Goal: Task Accomplishment & Management: Manage account settings

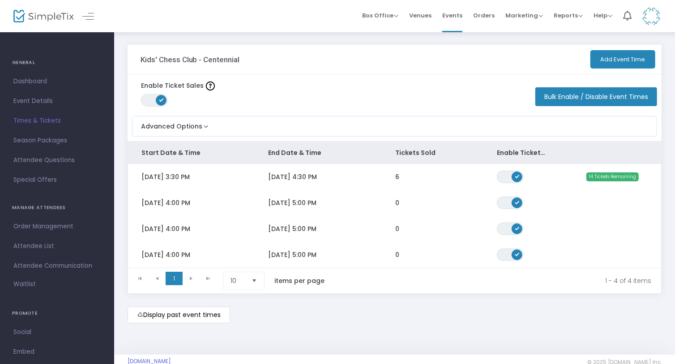
click at [0, 0] on icon "Data table" at bounding box center [0, 0] width 0 height 0
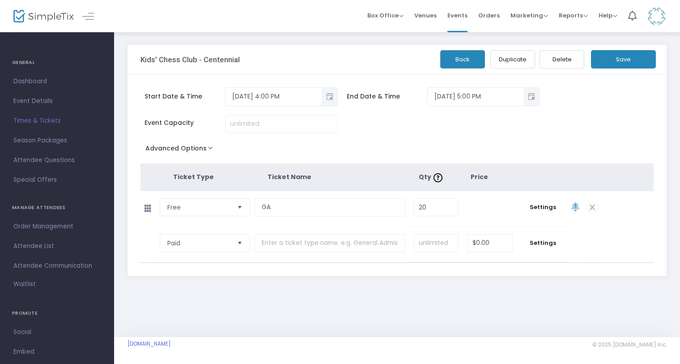
click at [650, 47] on div "Back Duplicate Delete Save" at bounding box center [559, 57] width 199 height 24
click at [633, 62] on button "Save" at bounding box center [623, 59] width 65 height 18
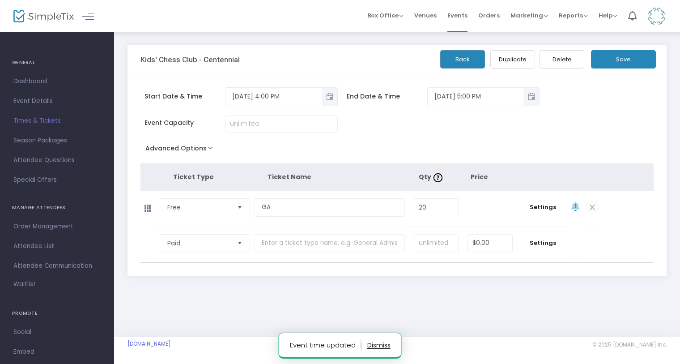
click at [34, 122] on span "Times & Tickets" at bounding box center [56, 121] width 87 height 12
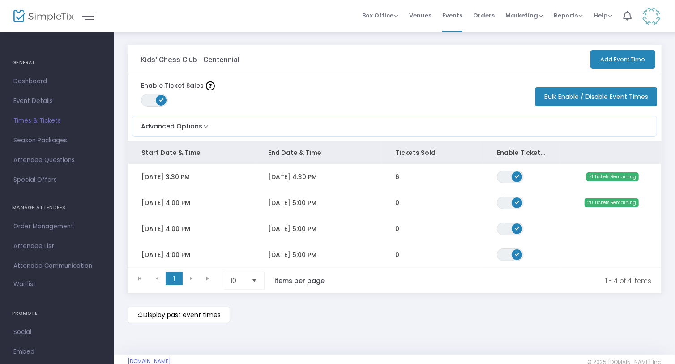
click at [55, 5] on div at bounding box center [35, 16] width 44 height 32
click at [48, 15] on img at bounding box center [43, 16] width 60 height 13
click at [40, 15] on img at bounding box center [43, 16] width 60 height 13
